Goal: Information Seeking & Learning: Learn about a topic

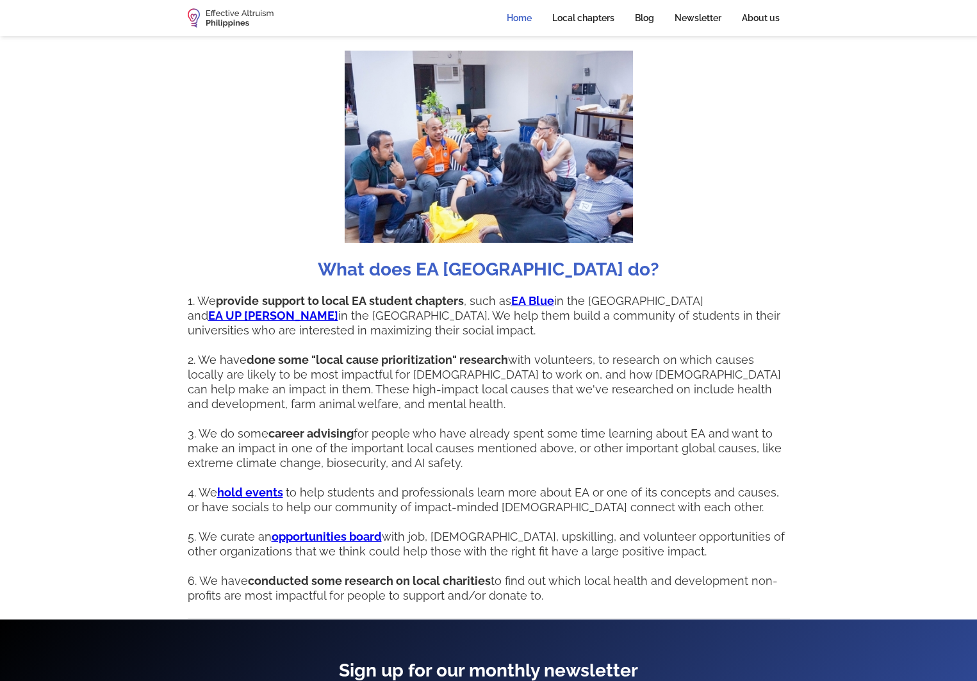
scroll to position [867, 0]
click at [387, 311] on p "1. We provide support to local EA student chapters , such as EA Blue in the [GE…" at bounding box center [489, 448] width 602 height 309
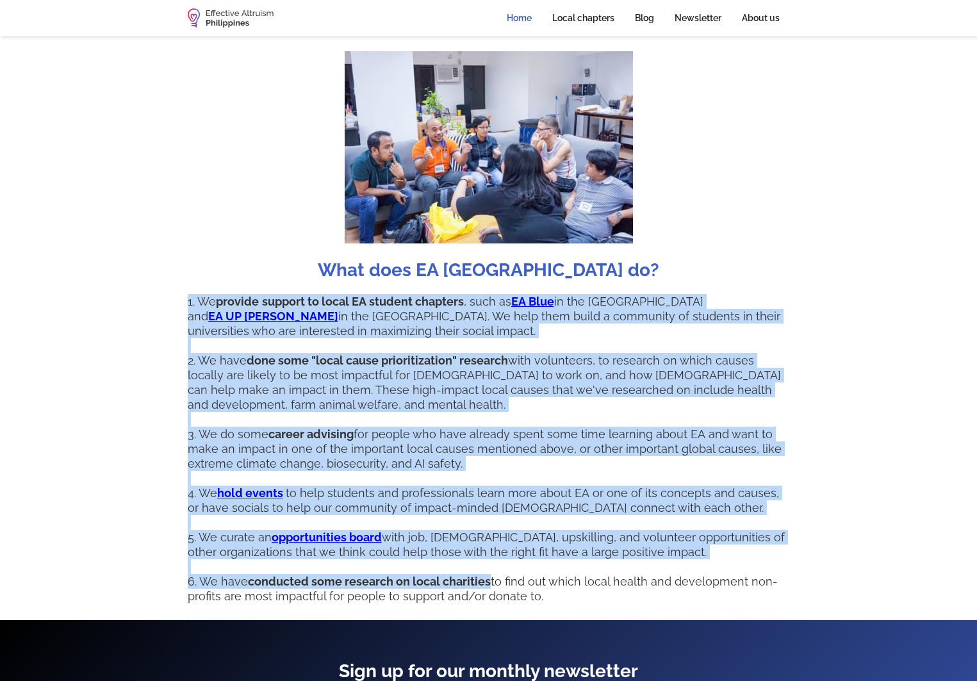
drag, startPoint x: 387, startPoint y: 311, endPoint x: 285, endPoint y: 571, distance: 279.9
click at [285, 571] on p "1. We provide support to local EA student chapters , such as EA Blue in the [GE…" at bounding box center [489, 448] width 602 height 309
click at [285, 575] on strong "conducted some research on local charities" at bounding box center [369, 581] width 243 height 13
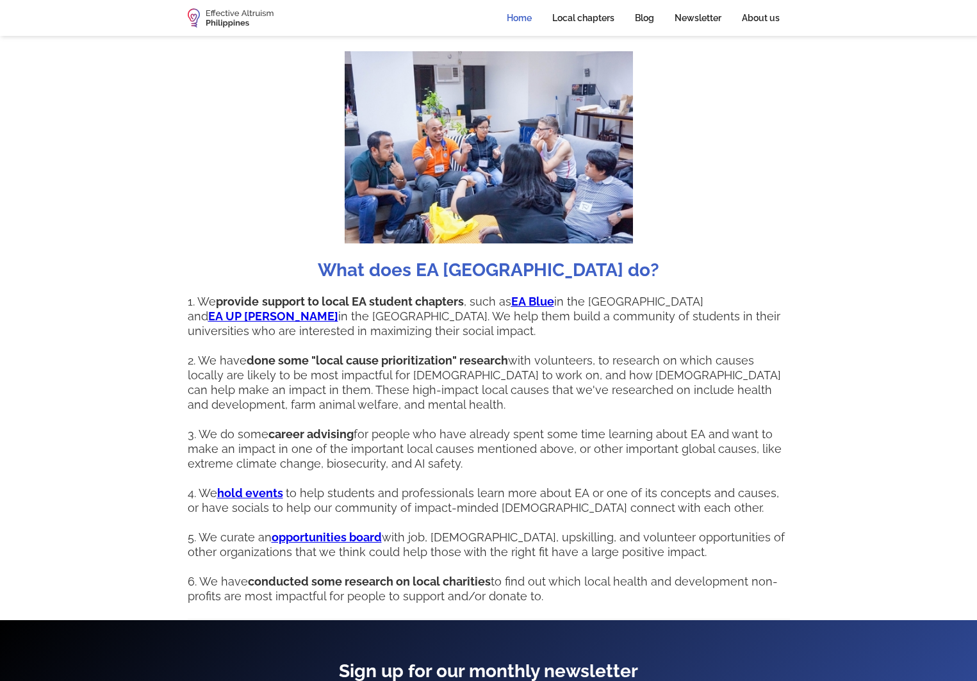
click at [285, 575] on strong "conducted some research on local charities" at bounding box center [369, 581] width 243 height 13
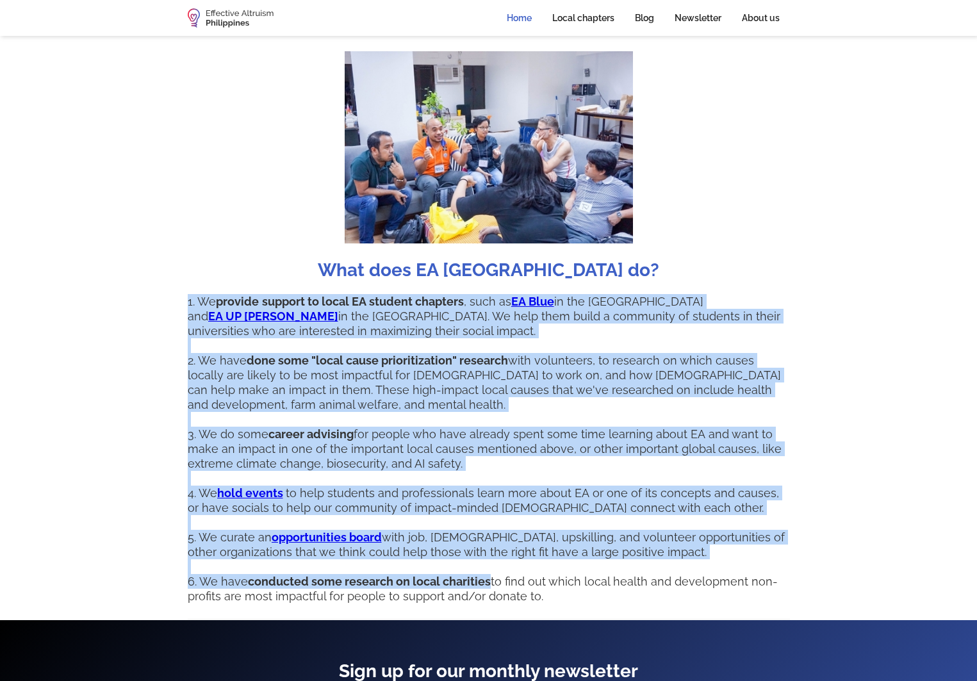
drag, startPoint x: 285, startPoint y: 571, endPoint x: 331, endPoint y: 296, distance: 279.3
click at [330, 298] on p "1. We provide support to local EA student chapters , such as EA Blue in the [GE…" at bounding box center [489, 448] width 602 height 309
click at [331, 296] on p "1. We provide support to local EA student chapters , such as EA Blue in the [GE…" at bounding box center [489, 448] width 602 height 309
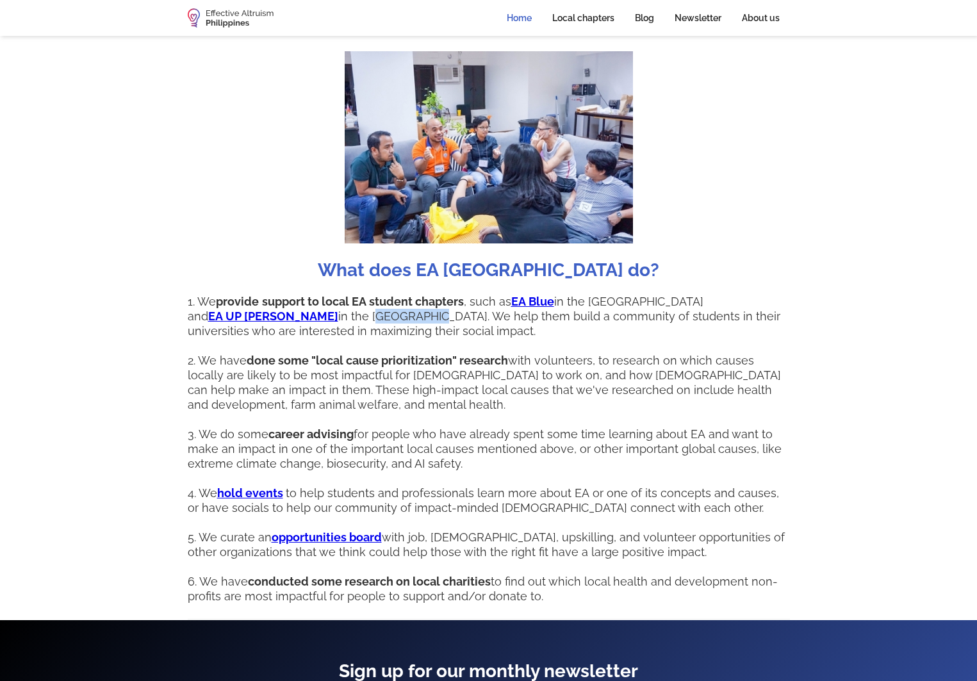
click at [331, 296] on p "1. We provide support to local EA student chapters , such as EA Blue in the [GE…" at bounding box center [489, 448] width 602 height 309
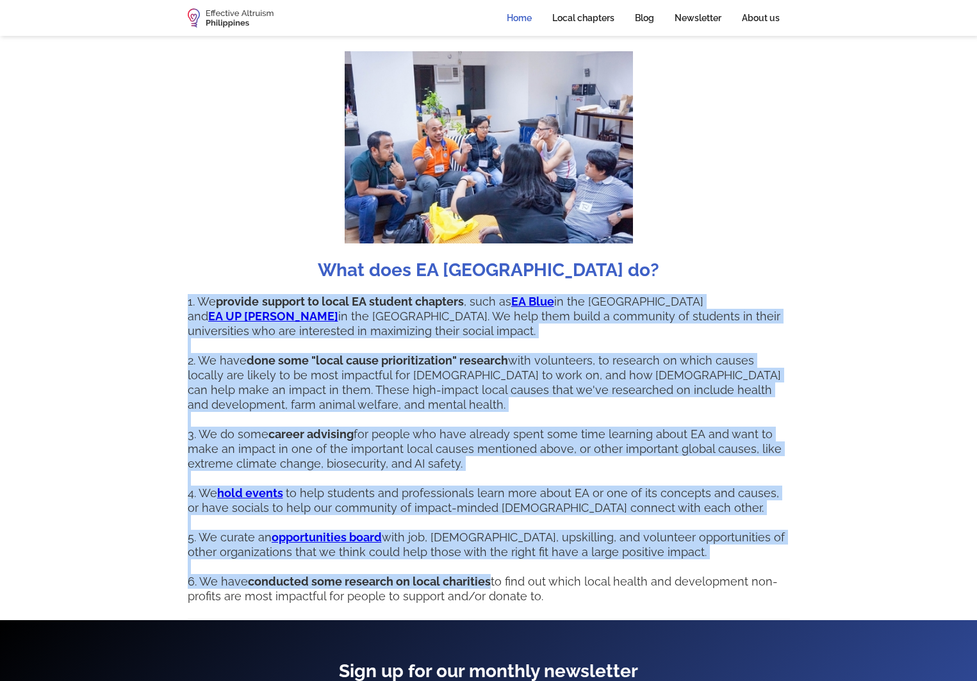
drag, startPoint x: 331, startPoint y: 296, endPoint x: 238, endPoint y: 600, distance: 318.4
click at [238, 600] on div "What does EA [GEOGRAPHIC_DATA] do? 1. We provide support to local EA student ch…" at bounding box center [489, 335] width 602 height 568
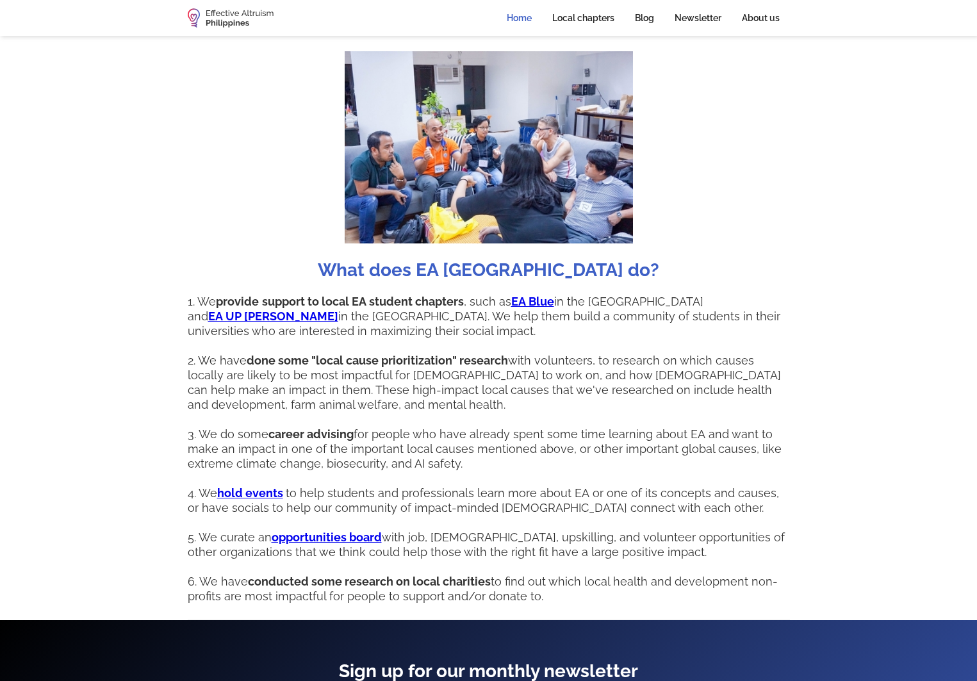
click at [238, 600] on div "What does EA [GEOGRAPHIC_DATA] do? 1. We provide support to local EA student ch…" at bounding box center [489, 335] width 602 height 568
